Goal: Task Accomplishment & Management: Complete application form

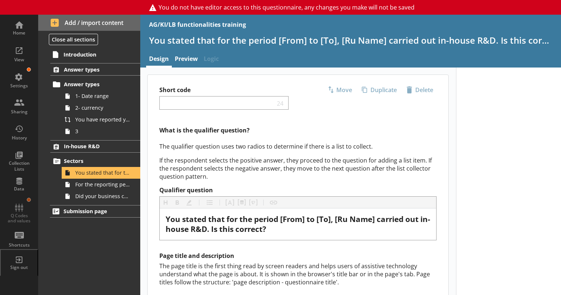
scroll to position [110, 0]
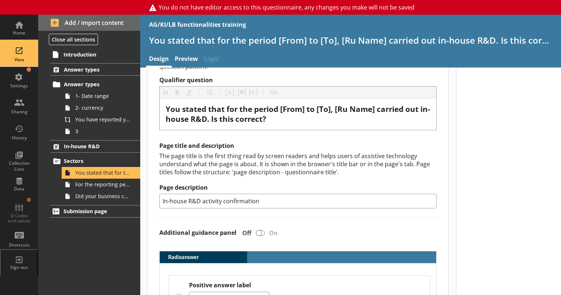
click at [16, 56] on div "View" at bounding box center [19, 54] width 26 height 26
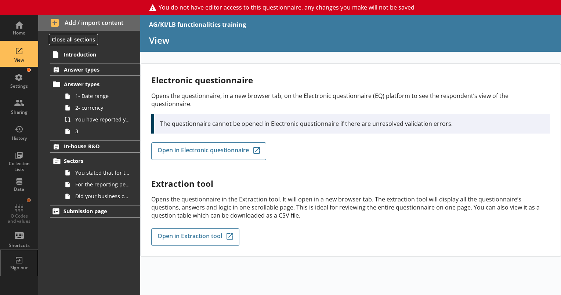
click at [258, 277] on div "Electronic questionnaire Opens the questionnaire, in a new browser tab, on the …" at bounding box center [350, 178] width 420 height 231
click at [108, 172] on span "You stated that for the period [From] to [To], [Ru Name] carried out in-house R…" at bounding box center [102, 172] width 55 height 7
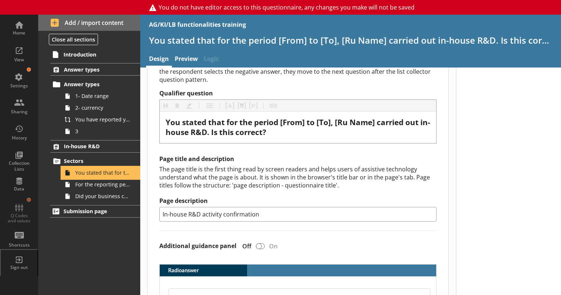
scroll to position [37, 0]
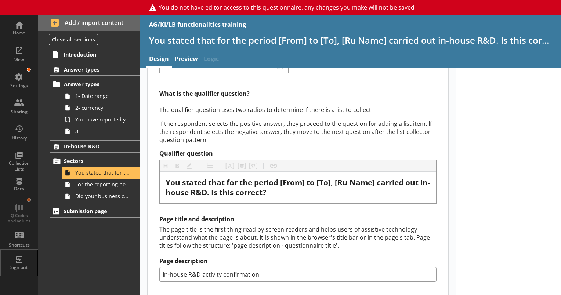
click at [530, 194] on div at bounding box center [508, 278] width 105 height 494
click at [94, 198] on span "Did your business carry out in-house R&D for any other product codes?" at bounding box center [102, 196] width 55 height 7
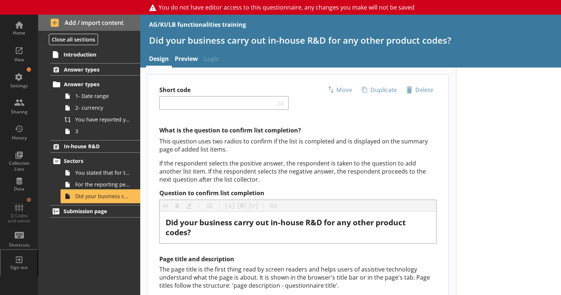
type textarea "x"
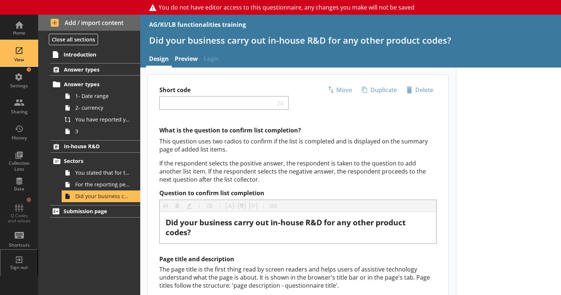
click at [19, 62] on div "View" at bounding box center [19, 60] width 26 height 6
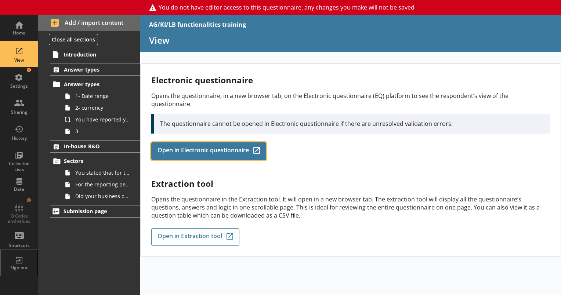
click at [244, 147] on span "Open in Electronic questionnaire" at bounding box center [202, 151] width 91 height 8
